Goal: Task Accomplishment & Management: Manage account settings

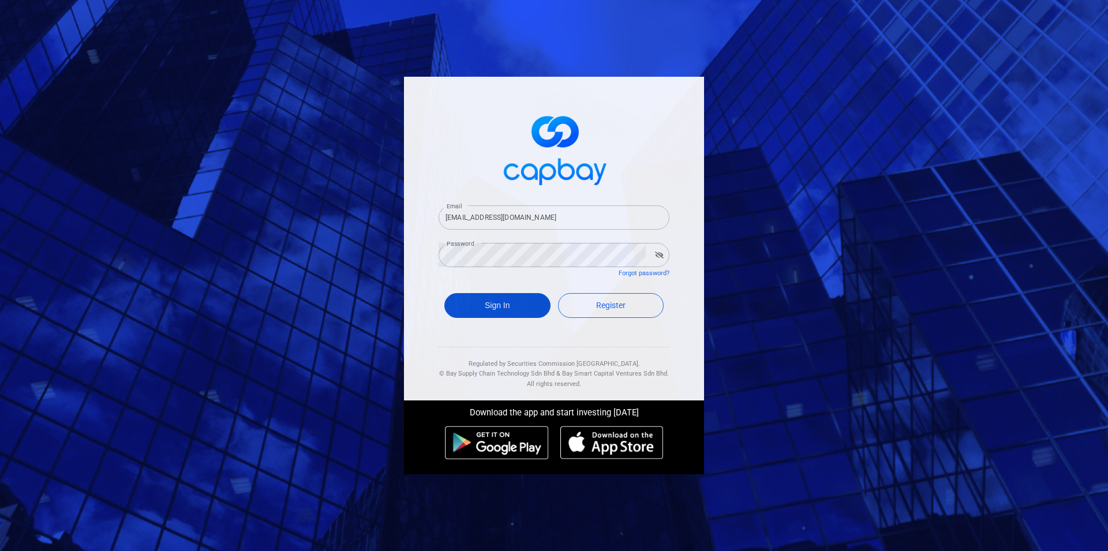
click at [500, 307] on button "Sign In" at bounding box center [498, 305] width 106 height 25
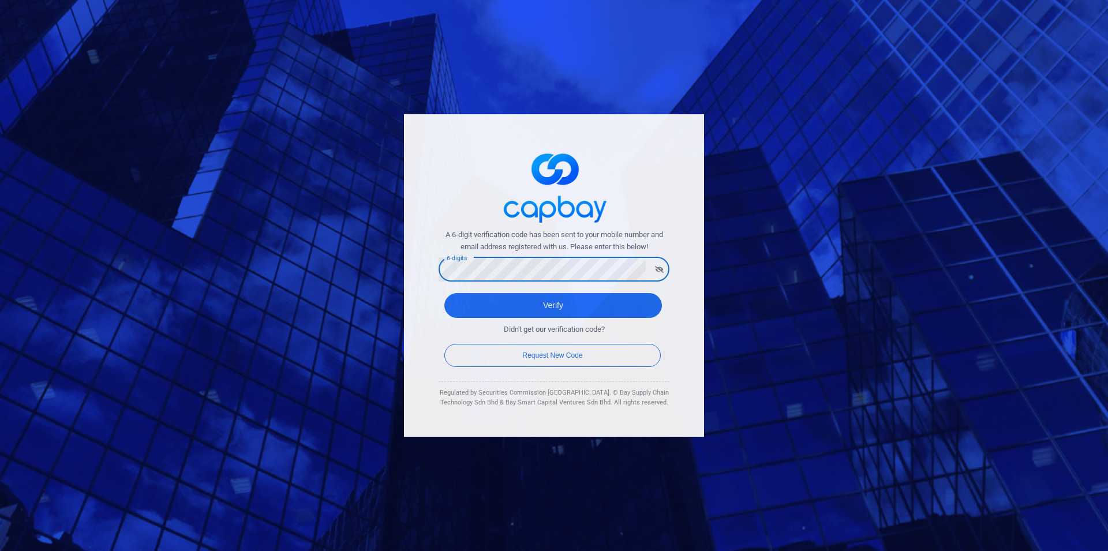
click at [445, 293] on button "Verify" at bounding box center [554, 305] width 218 height 25
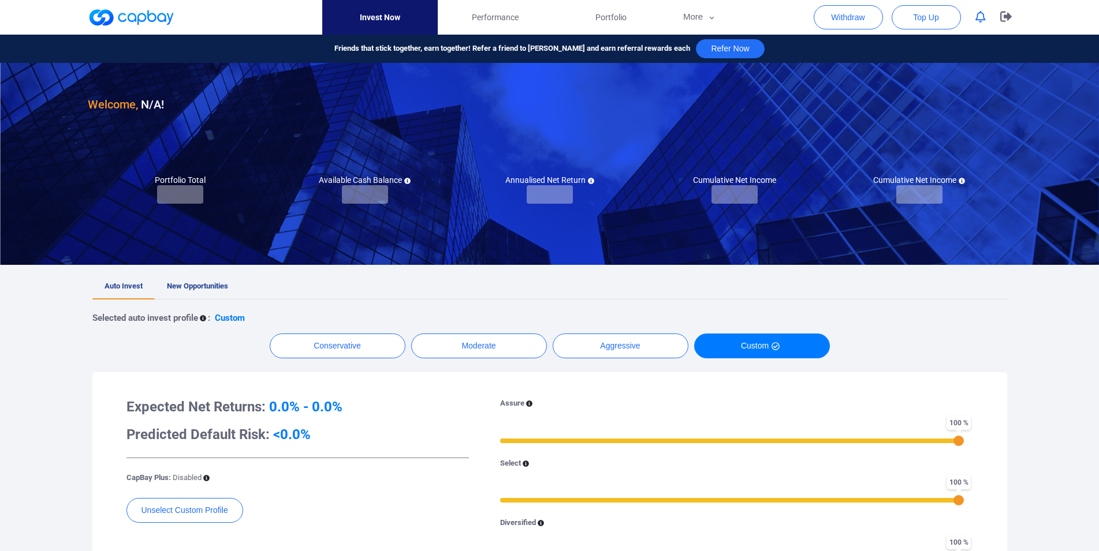
checkbox input "true"
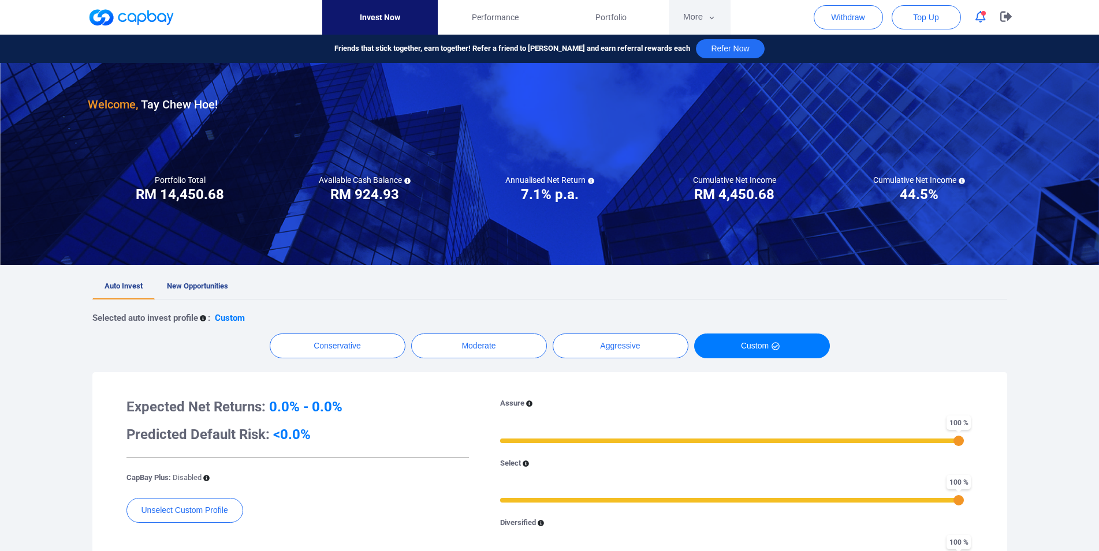
click at [695, 18] on button "More" at bounding box center [700, 17] width 62 height 35
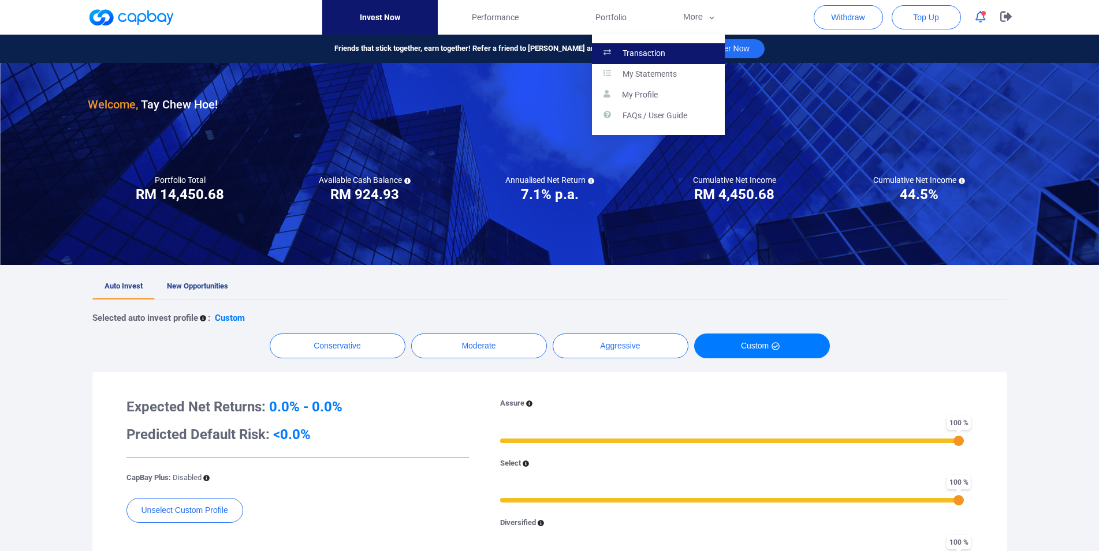
click at [661, 43] on link "Transaction" at bounding box center [658, 53] width 133 height 21
